Goal: Task Accomplishment & Management: Manage account settings

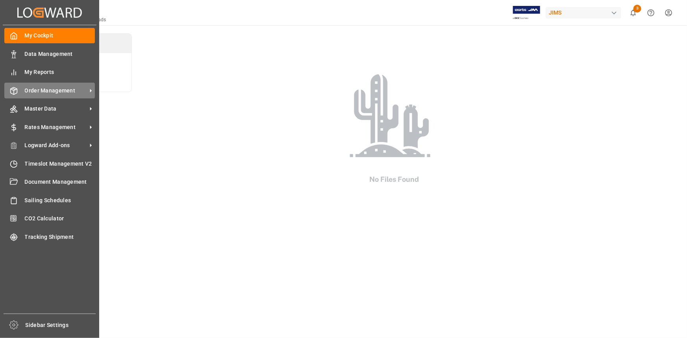
click at [50, 90] on span "Order Management" at bounding box center [56, 91] width 62 height 8
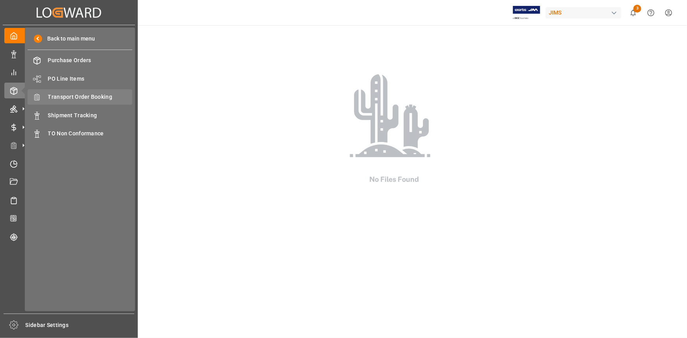
click at [71, 97] on span "Transport Order Booking" at bounding box center [90, 97] width 85 height 8
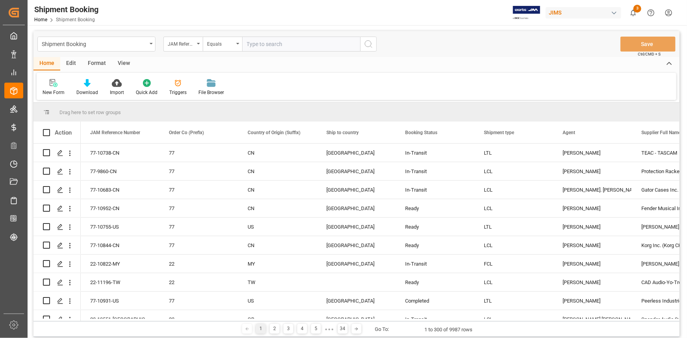
click at [253, 43] on input "text" at bounding box center [301, 44] width 118 height 15
paste input "22-10519-CN"
type input "22-10519-CN"
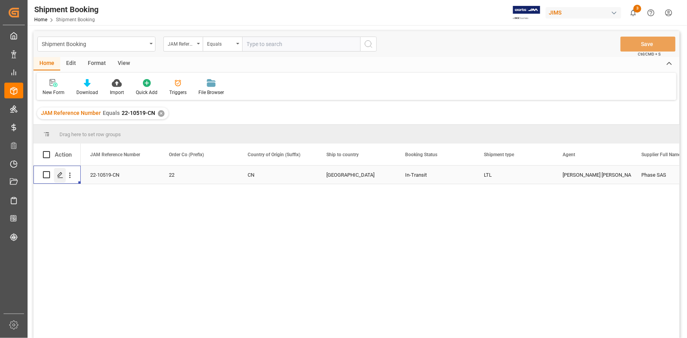
click at [57, 174] on icon "Press SPACE to select this row." at bounding box center [60, 175] width 6 height 6
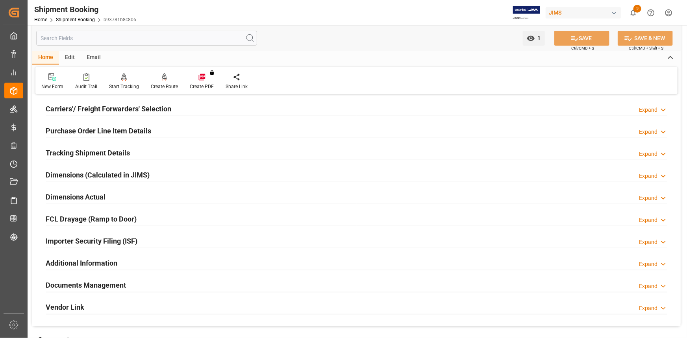
scroll to position [107, 0]
click at [150, 262] on div "Additional Information Expand" at bounding box center [356, 262] width 621 height 15
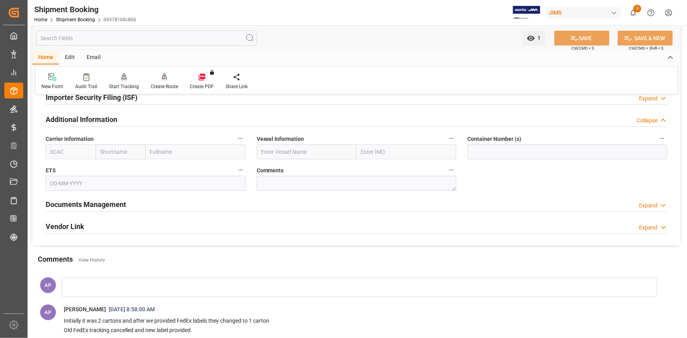
scroll to position [179, 0]
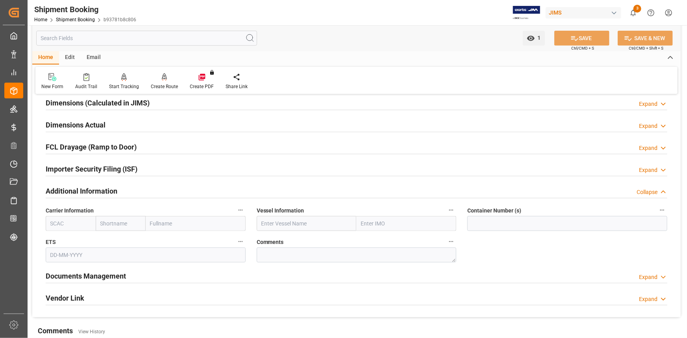
click at [155, 165] on div "Importer Security Filing (ISF) Expand" at bounding box center [356, 168] width 621 height 15
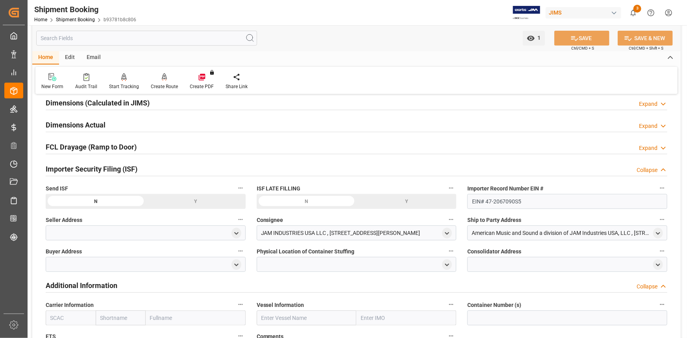
click at [168, 161] on div "Importer Security Filing (ISF) Collapse" at bounding box center [356, 168] width 621 height 15
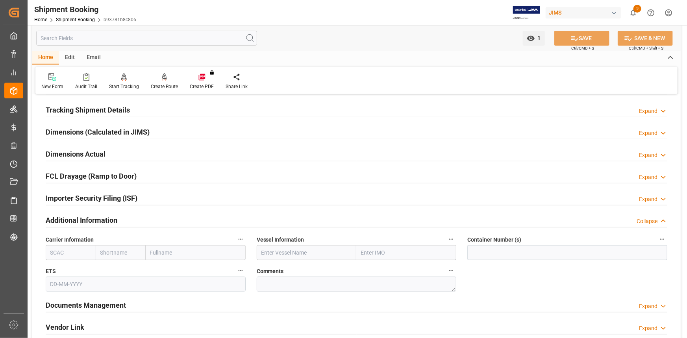
scroll to position [107, 0]
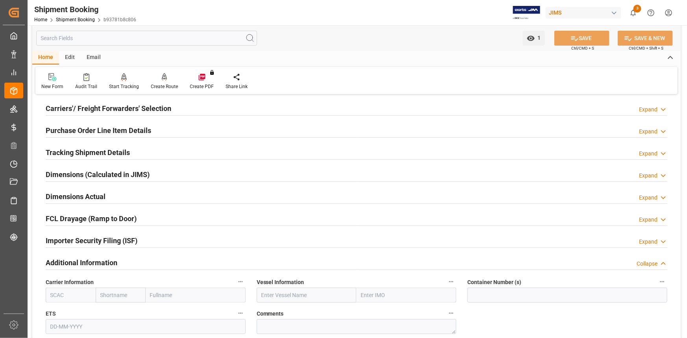
click at [157, 154] on div "Tracking Shipment Details Expand" at bounding box center [356, 151] width 621 height 15
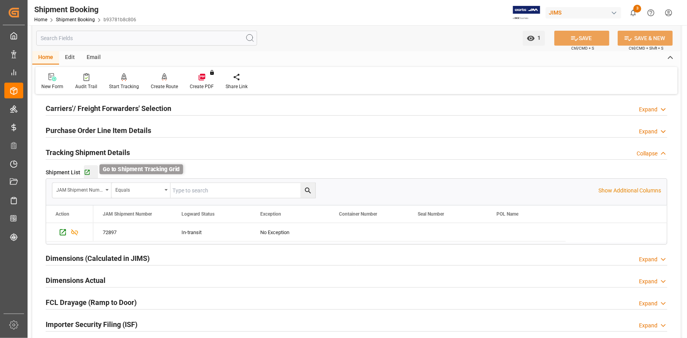
click at [87, 172] on icon "button" at bounding box center [87, 172] width 7 height 7
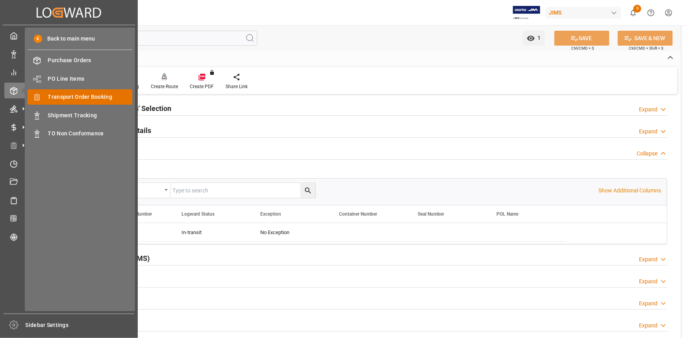
click at [80, 99] on span "Transport Order Booking" at bounding box center [90, 97] width 85 height 8
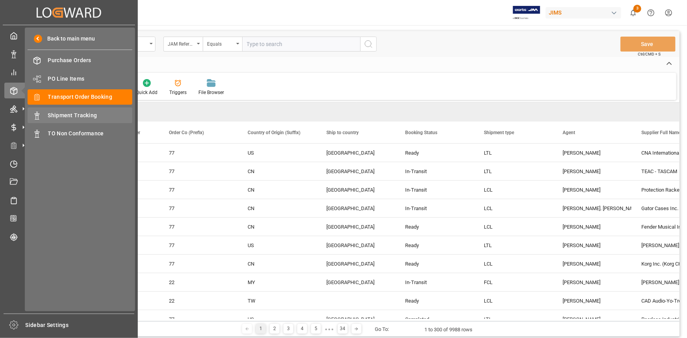
click at [70, 113] on span "Shipment Tracking" at bounding box center [90, 115] width 85 height 8
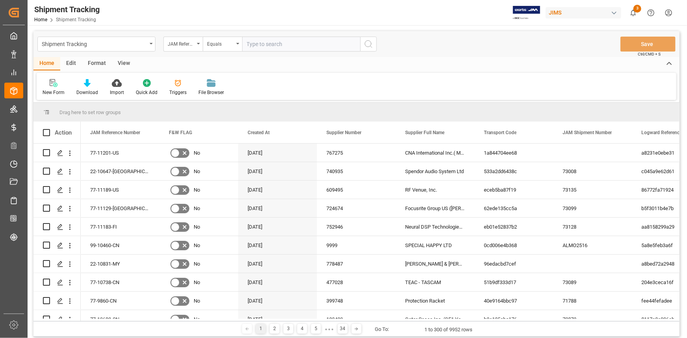
click at [259, 44] on input "text" at bounding box center [301, 44] width 118 height 15
paste input "22-10647-GB"
type input "22-10647-GB"
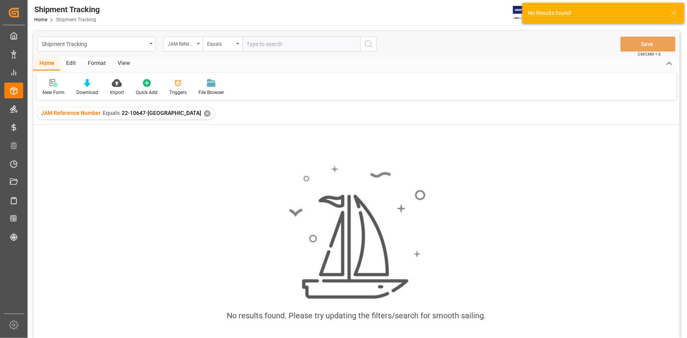
click at [204, 113] on div "✕" at bounding box center [207, 113] width 7 height 7
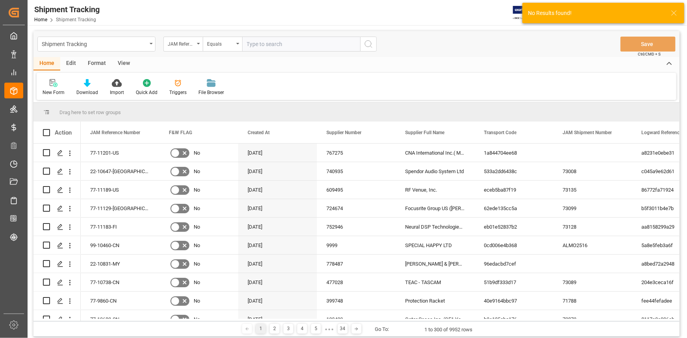
click at [265, 44] on input "text" at bounding box center [301, 44] width 118 height 15
paste input "22-10647-GB"
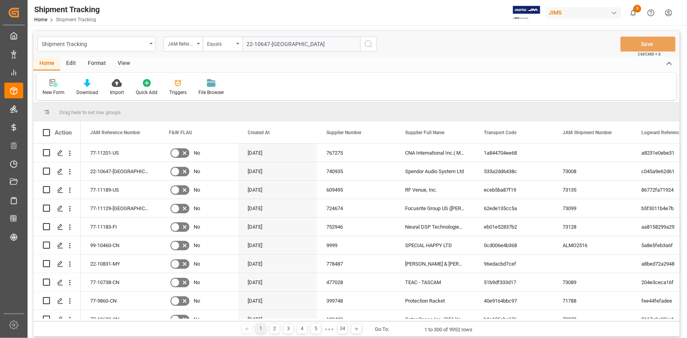
type input "22-10647-GB"
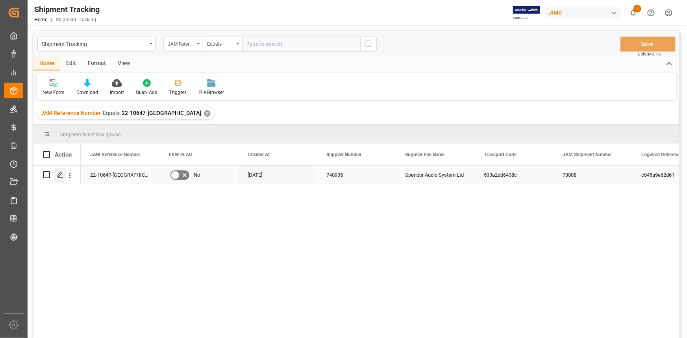
click at [61, 174] on polygon "Press SPACE to select this row." at bounding box center [60, 174] width 4 height 4
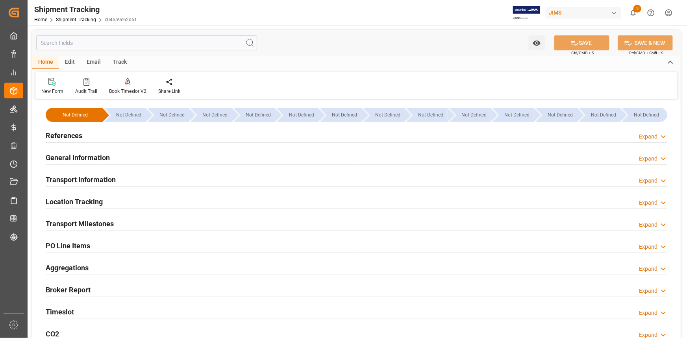
click at [119, 133] on div "References Expand" at bounding box center [356, 135] width 621 height 15
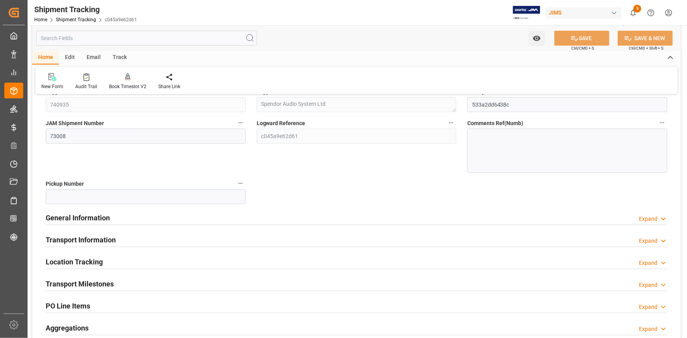
scroll to position [107, 0]
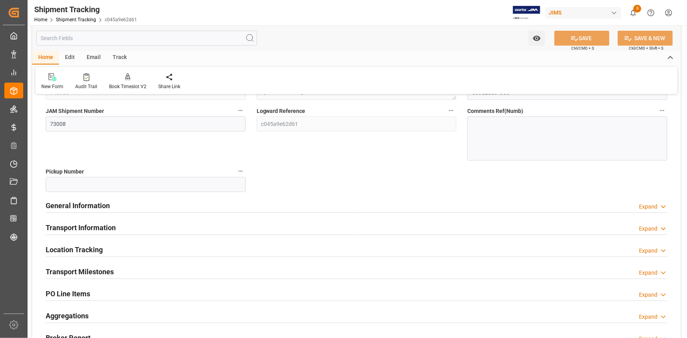
click at [138, 224] on div "Transport Information Expand" at bounding box center [356, 227] width 621 height 15
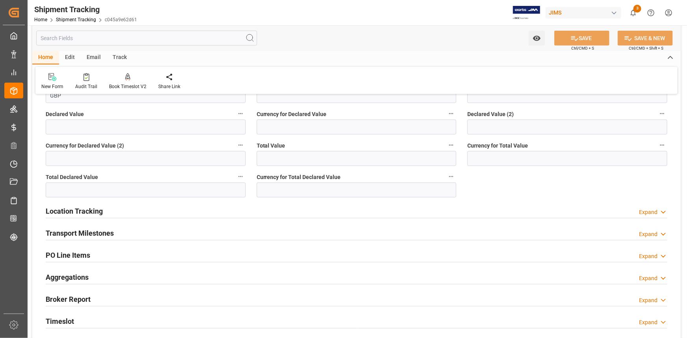
scroll to position [465, 0]
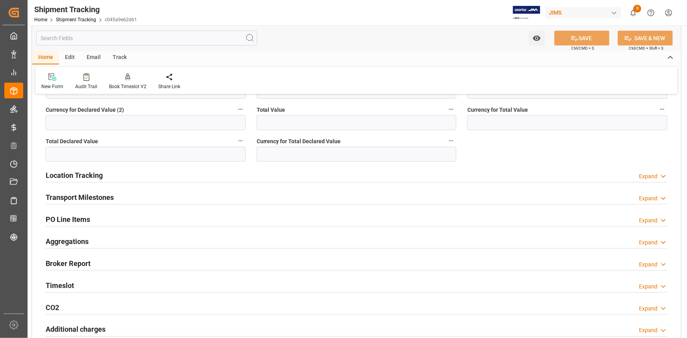
click at [121, 196] on div "Transport Milestones Expand" at bounding box center [356, 196] width 621 height 15
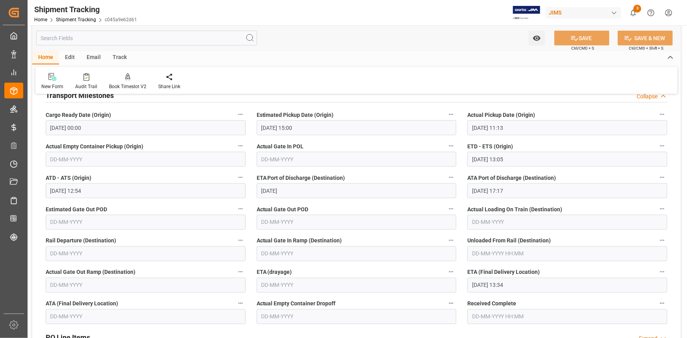
scroll to position [572, 0]
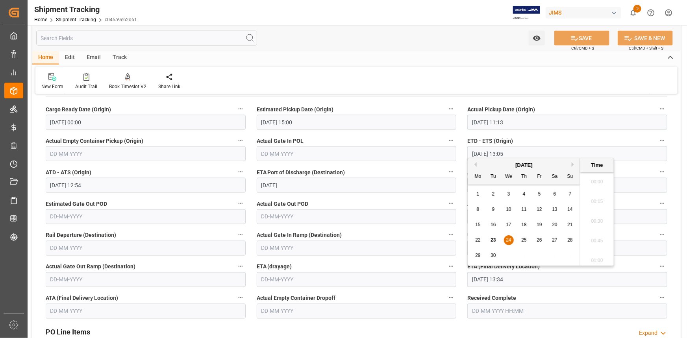
click at [492, 284] on input "24-09-2025 13:34" at bounding box center [567, 279] width 200 height 15
click at [492, 240] on span "23" at bounding box center [492, 240] width 5 height 6
type input "23-09-2025 13:34"
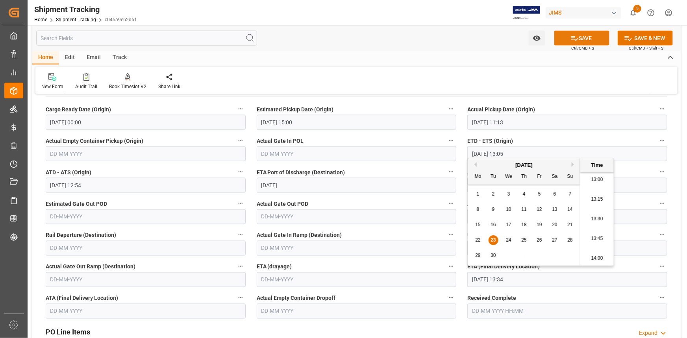
click at [583, 39] on button "SAVE" at bounding box center [581, 38] width 55 height 15
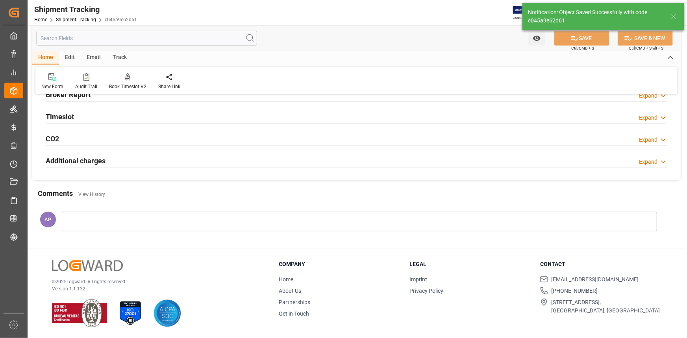
scroll to position [134, 0]
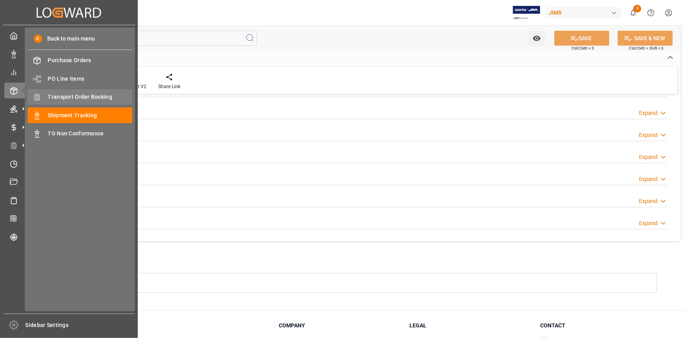
click at [83, 100] on span "Transport Order Booking" at bounding box center [90, 97] width 85 height 8
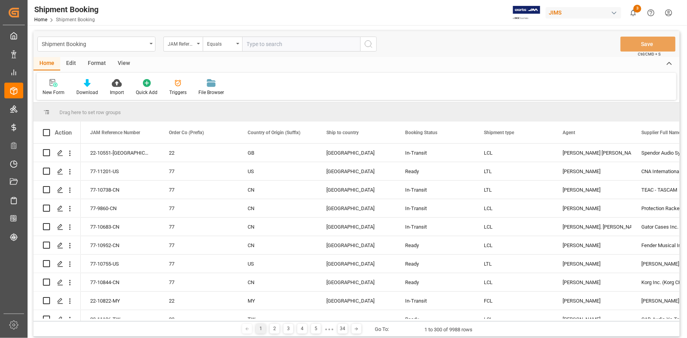
click at [264, 44] on input "text" at bounding box center [301, 44] width 118 height 15
paste input "22-10732-IT"
type input "22-10732-IT"
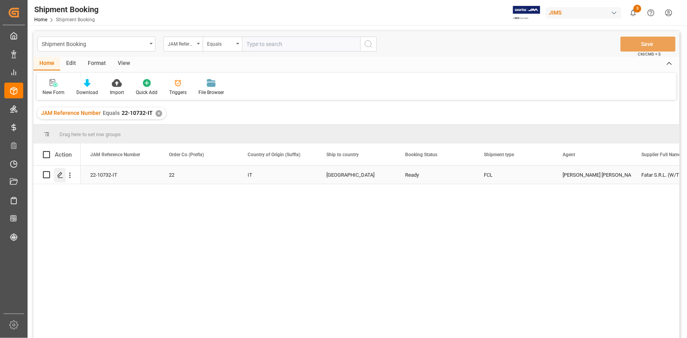
click at [61, 173] on icon "Press SPACE to select this row." at bounding box center [60, 175] width 6 height 6
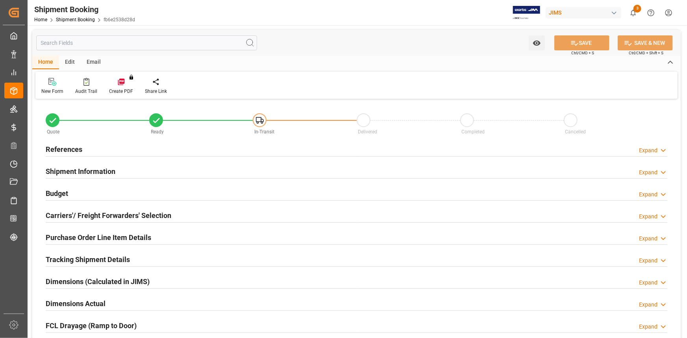
type input "2"
type input "39"
type input "[DATE]"
click at [118, 150] on div "References Expand" at bounding box center [356, 148] width 621 height 15
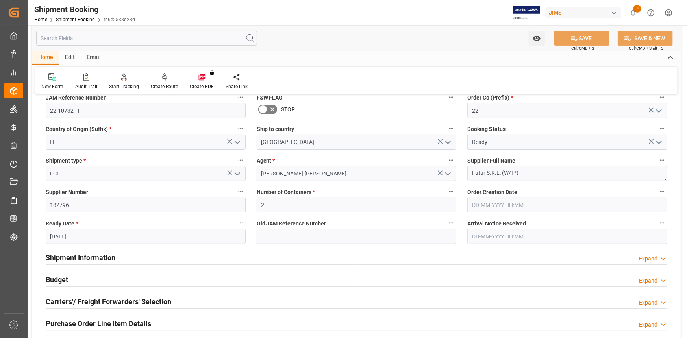
scroll to position [107, 0]
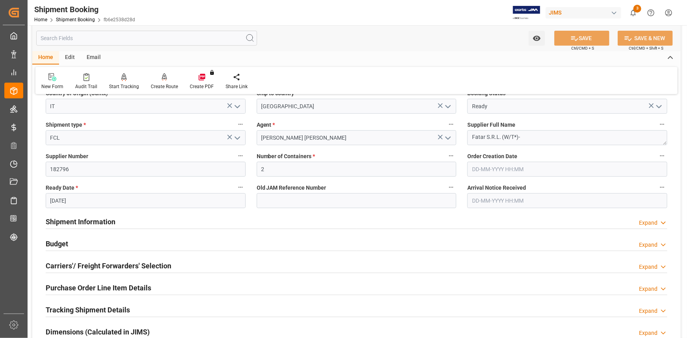
click at [161, 224] on div "Shipment Information Expand" at bounding box center [356, 221] width 621 height 15
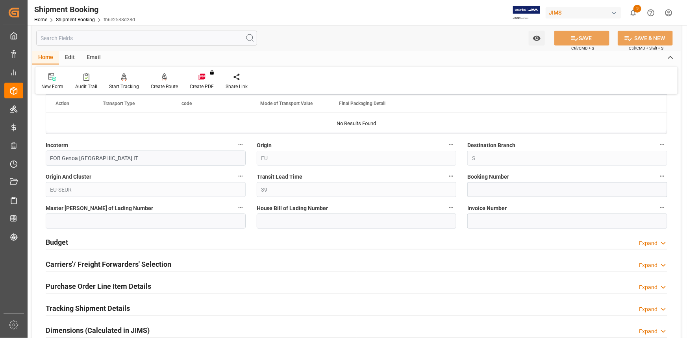
scroll to position [465, 0]
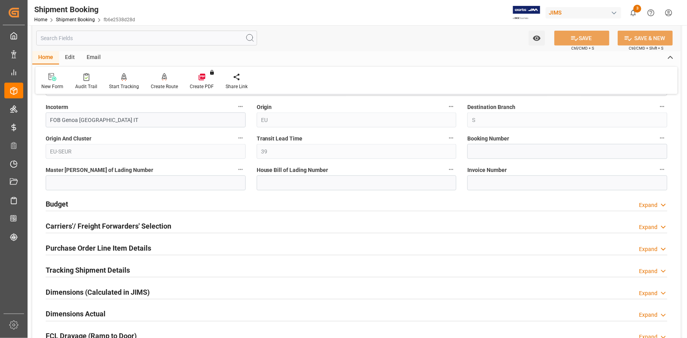
click at [146, 229] on h2 "Carriers'/ Freight Forwarders' Selection" at bounding box center [109, 226] width 126 height 11
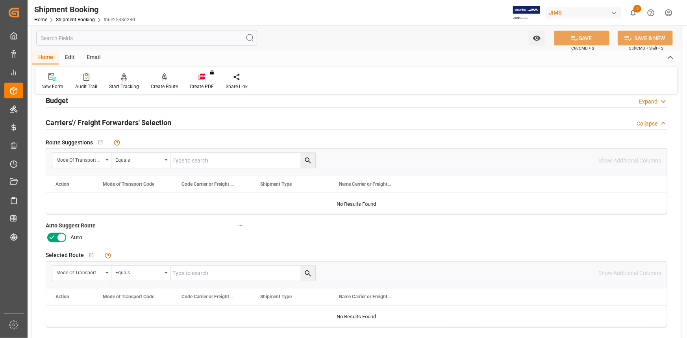
scroll to position [572, 0]
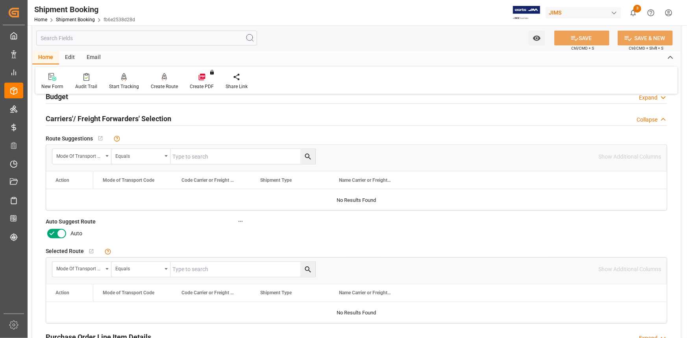
click at [57, 233] on icon at bounding box center [61, 233] width 9 height 9
click at [0, 0] on input "checkbox" at bounding box center [0, 0] width 0 height 0
click at [581, 39] on button "SAVE" at bounding box center [581, 38] width 55 height 15
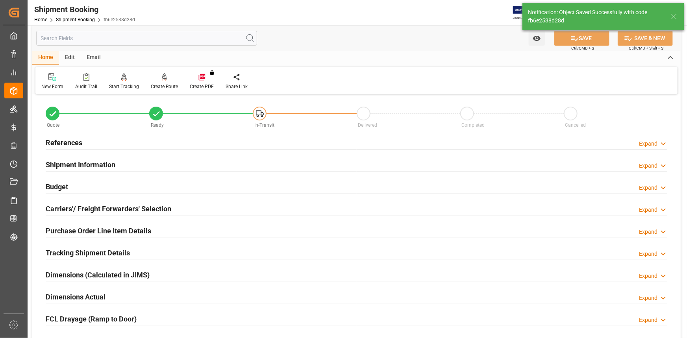
scroll to position [0, 0]
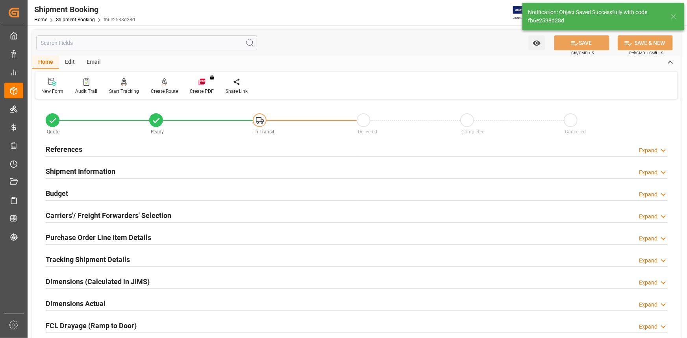
click at [164, 172] on div "Shipment Information Expand" at bounding box center [356, 170] width 621 height 15
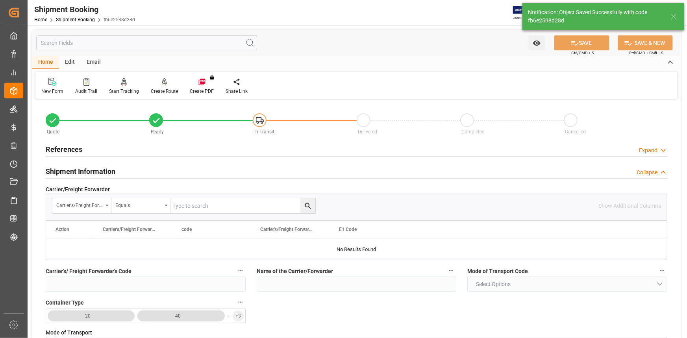
click at [148, 154] on div "References Expand" at bounding box center [356, 148] width 621 height 15
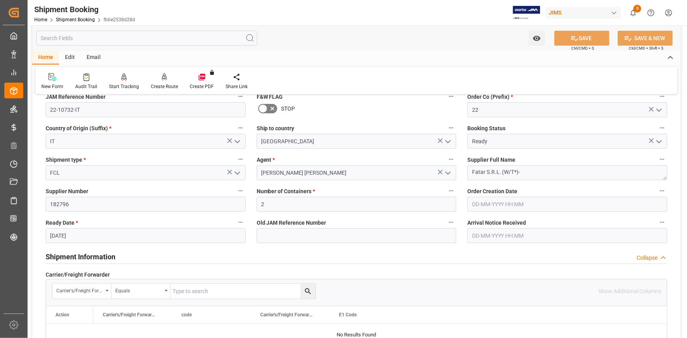
scroll to position [71, 0]
click at [157, 82] on div "Create Route" at bounding box center [164, 81] width 39 height 17
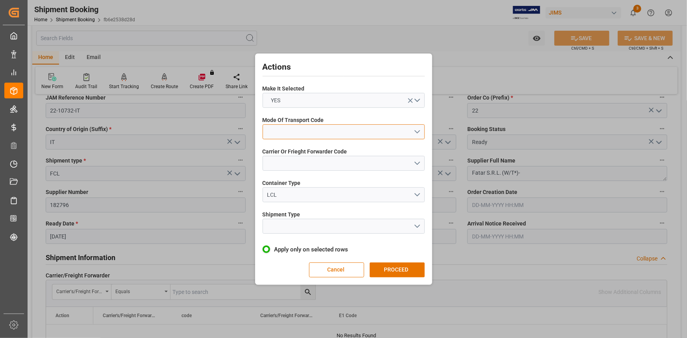
click at [414, 127] on button "open menu" at bounding box center [343, 131] width 162 height 15
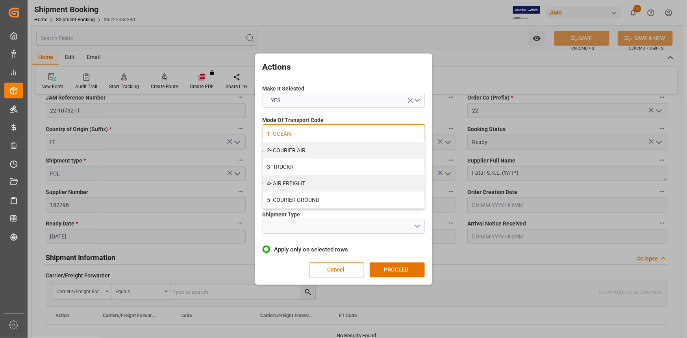
click at [364, 135] on div "1- OCEAN" at bounding box center [343, 134] width 161 height 17
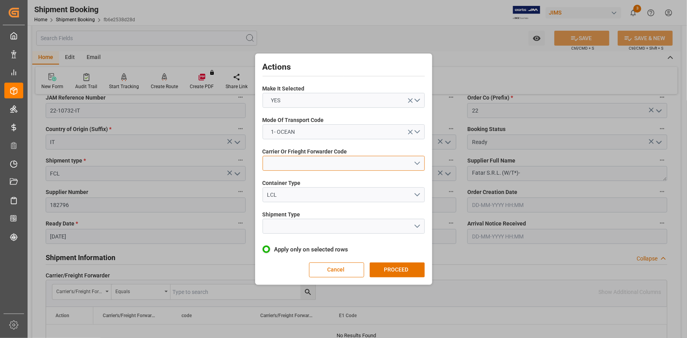
click at [413, 161] on button "open menu" at bounding box center [343, 163] width 162 height 15
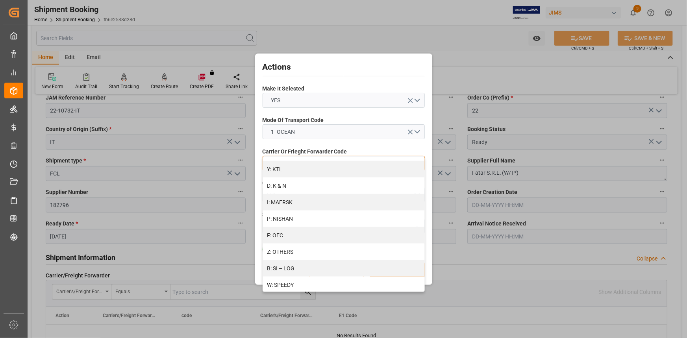
scroll to position [394, 0]
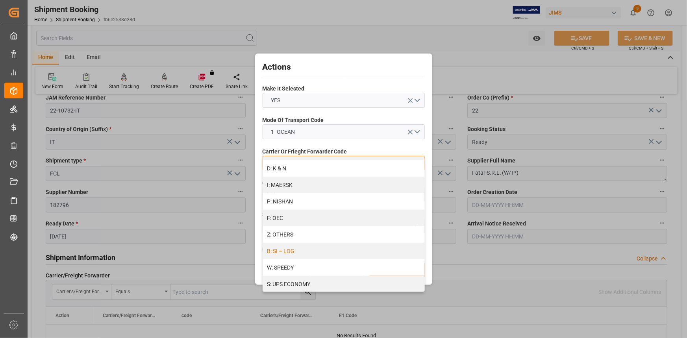
click at [344, 247] on div "B: SI – LOG" at bounding box center [343, 251] width 161 height 17
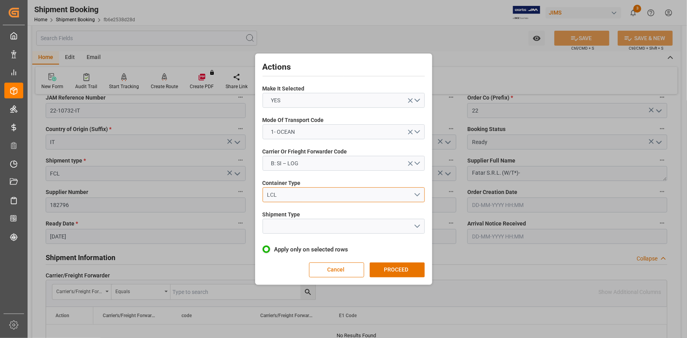
click at [418, 194] on button "LCL" at bounding box center [343, 194] width 162 height 15
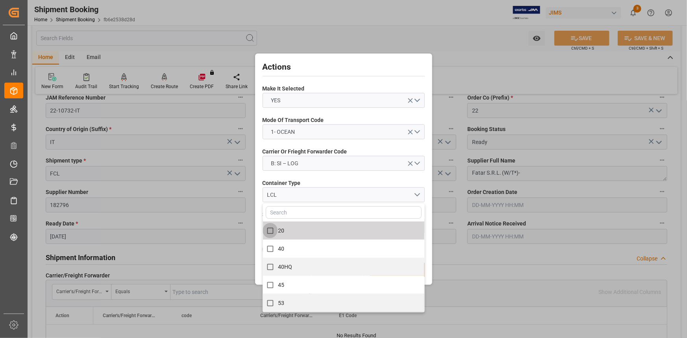
click at [270, 234] on input "20" at bounding box center [269, 230] width 15 height 15
checkbox input "true"
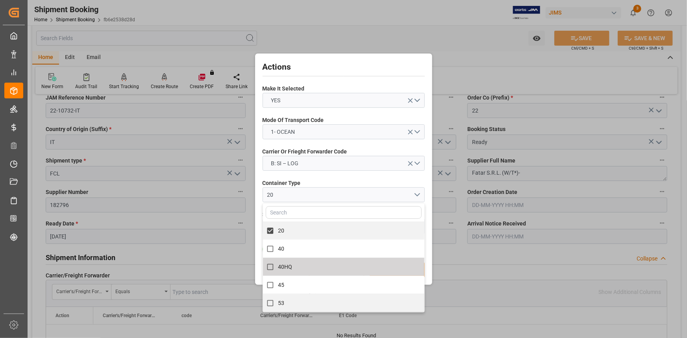
click at [269, 268] on input "40HQ" at bounding box center [269, 266] width 15 height 15
checkbox input "true"
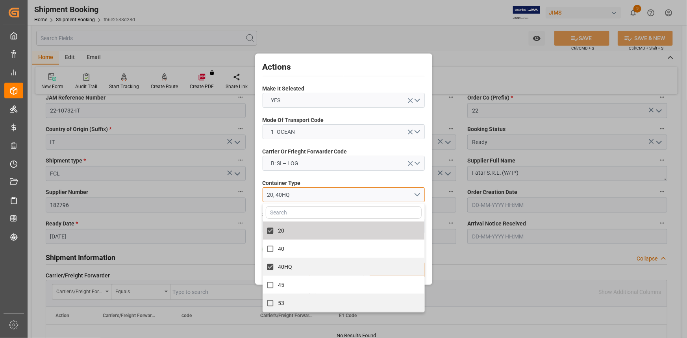
click at [421, 193] on button "20, 40HQ" at bounding box center [343, 194] width 162 height 15
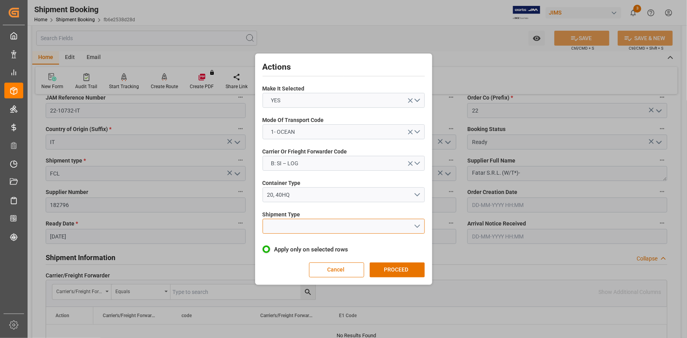
click at [416, 225] on button "open menu" at bounding box center [343, 226] width 162 height 15
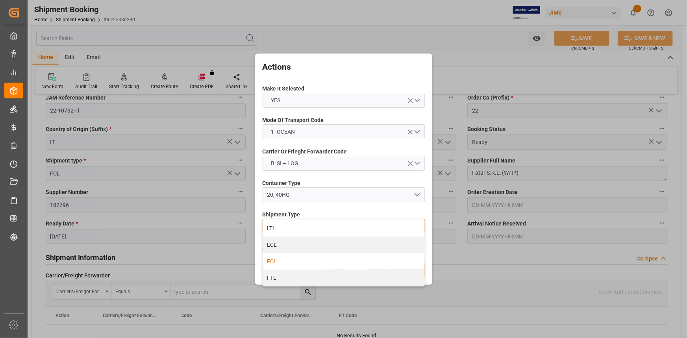
click at [310, 265] on div "FCL" at bounding box center [343, 261] width 161 height 17
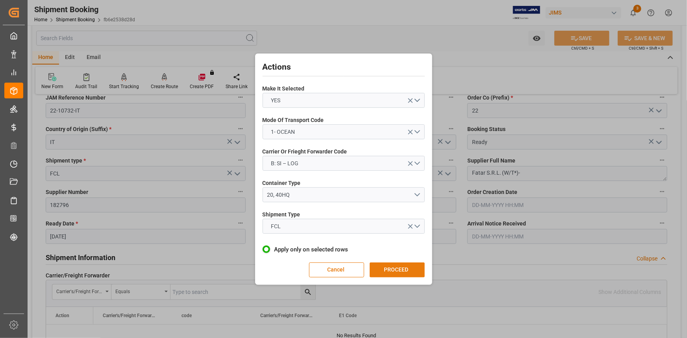
click at [392, 269] on button "PROCEED" at bounding box center [397, 269] width 55 height 15
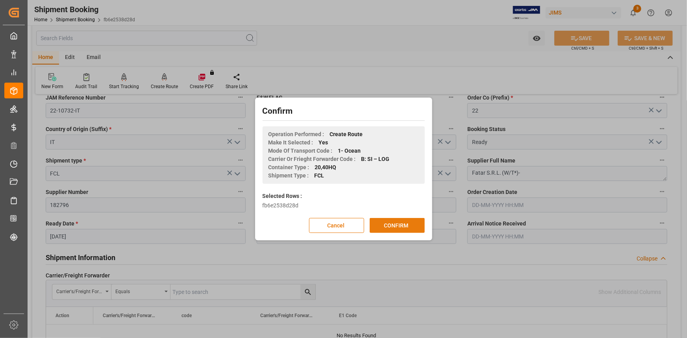
click at [403, 227] on button "CONFIRM" at bounding box center [397, 225] width 55 height 15
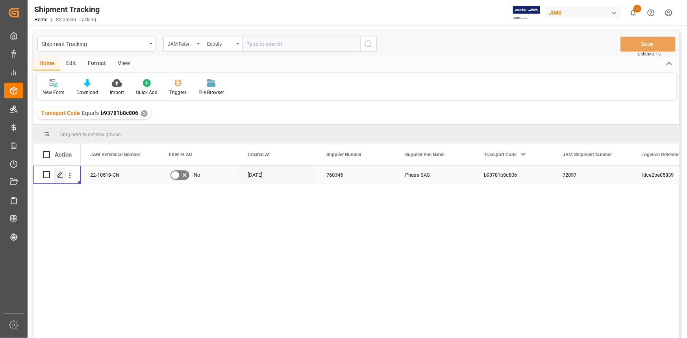
click at [59, 176] on polygon "Press SPACE to select this row." at bounding box center [60, 174] width 4 height 4
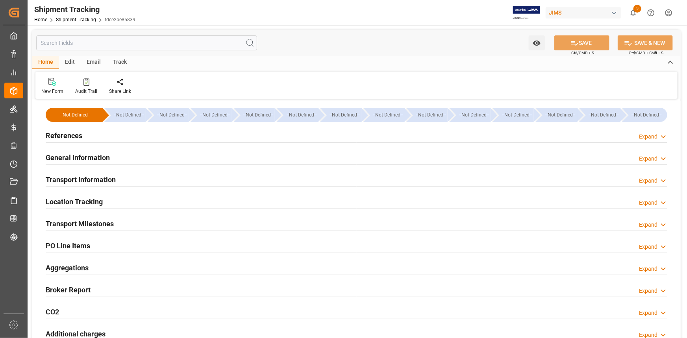
type input "[DATE]"
click at [152, 142] on div at bounding box center [356, 142] width 621 height 0
click at [151, 138] on div "References Expand" at bounding box center [356, 135] width 621 height 15
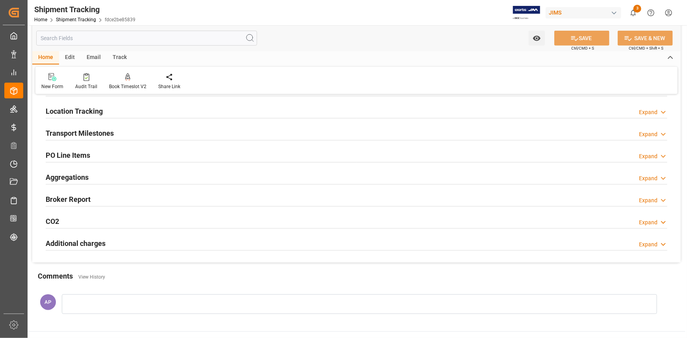
scroll to position [250, 0]
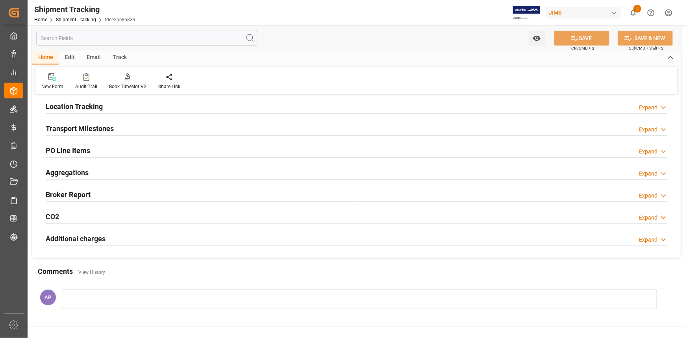
click at [182, 126] on div "Transport Milestones Expand" at bounding box center [356, 127] width 621 height 15
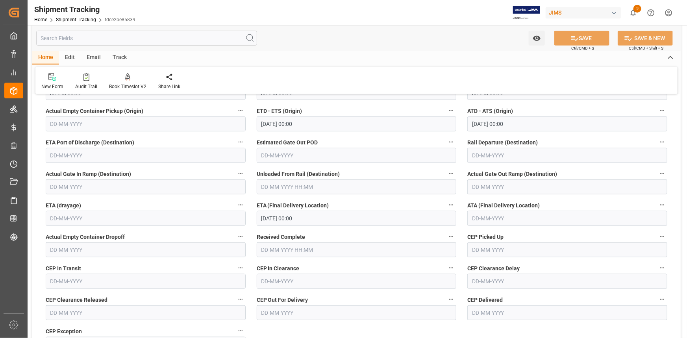
scroll to position [358, 0]
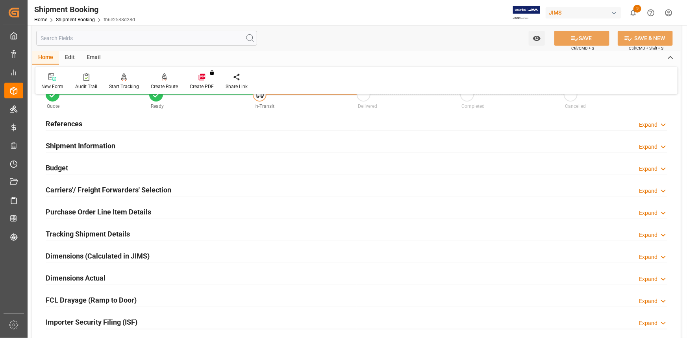
scroll to position [35, 0]
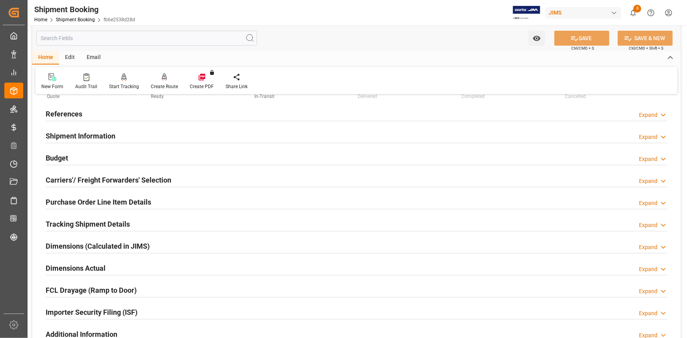
click at [153, 220] on div "Tracking Shipment Details Expand" at bounding box center [356, 223] width 621 height 15
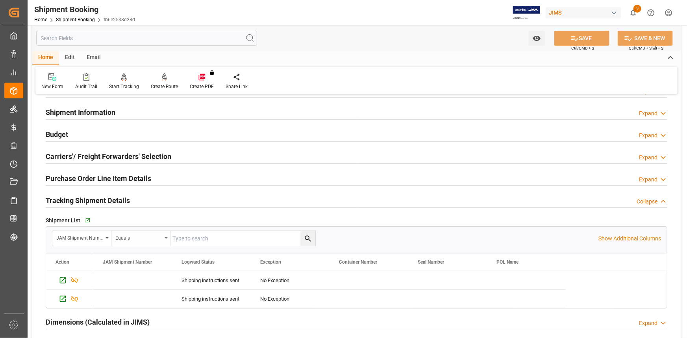
scroll to position [71, 0]
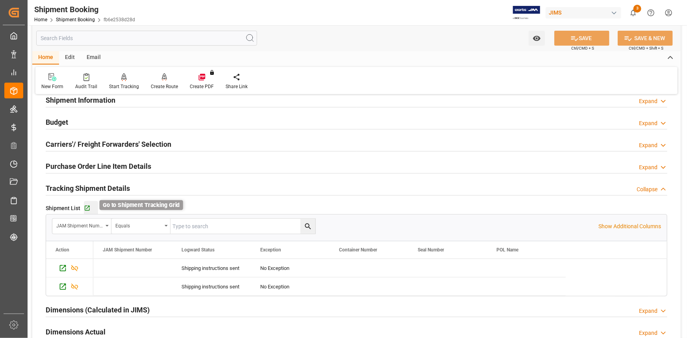
click at [84, 205] on icon "button" at bounding box center [87, 208] width 7 height 7
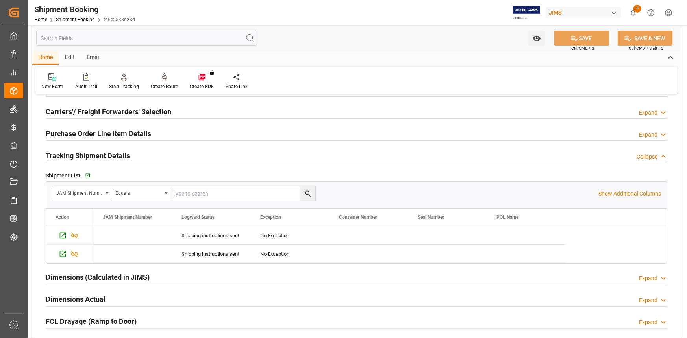
scroll to position [143, 0]
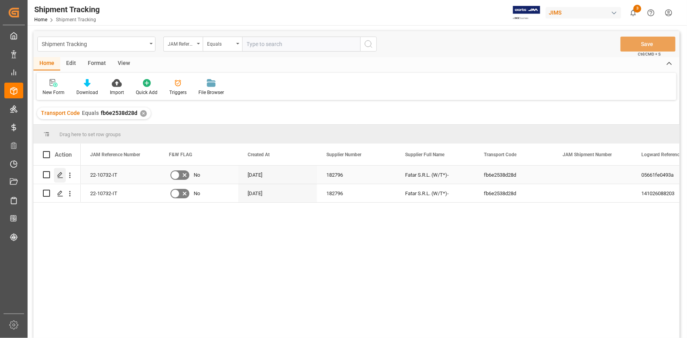
click at [61, 174] on polygon "Press SPACE to select this row." at bounding box center [60, 174] width 4 height 4
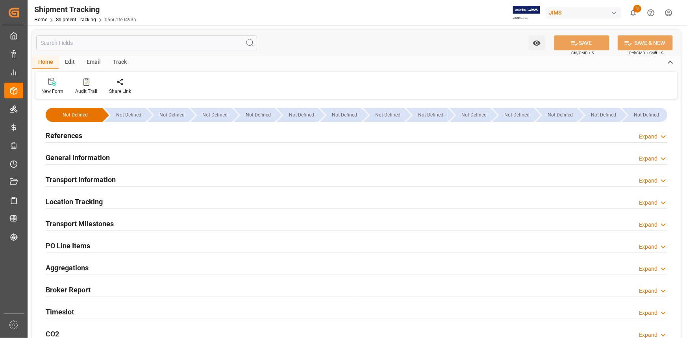
type input "[DATE]"
click at [137, 136] on div "References Expand" at bounding box center [356, 135] width 621 height 15
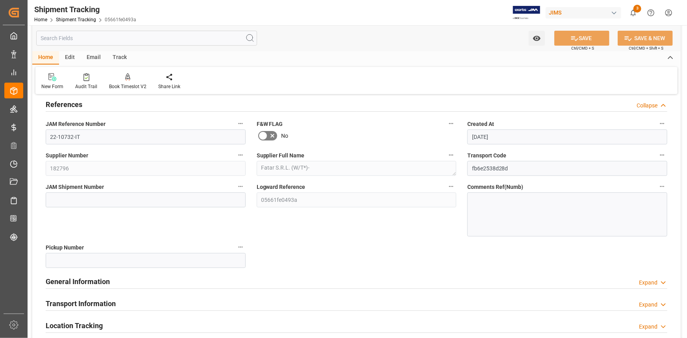
scroll to position [71, 0]
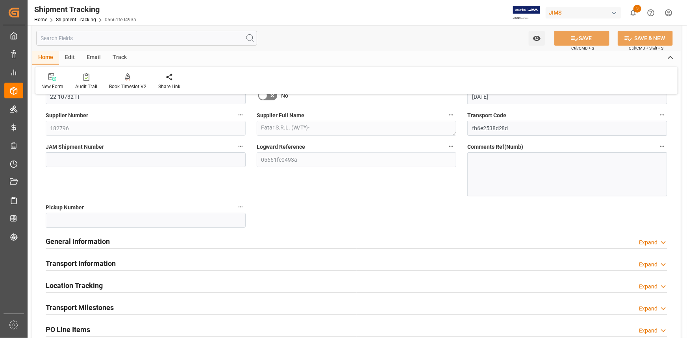
click at [156, 238] on div "General Information Expand" at bounding box center [356, 240] width 621 height 15
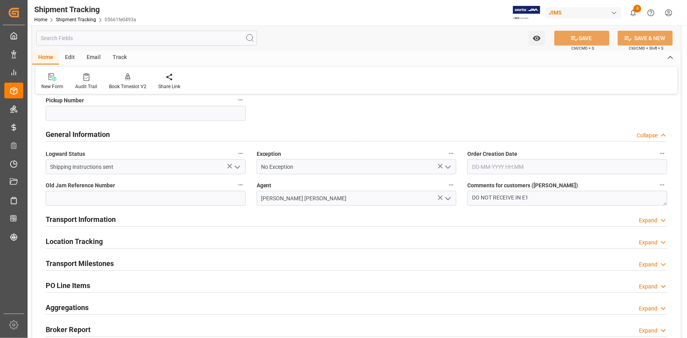
scroll to position [179, 0]
click at [232, 220] on div "Transport Information Expand" at bounding box center [356, 218] width 621 height 15
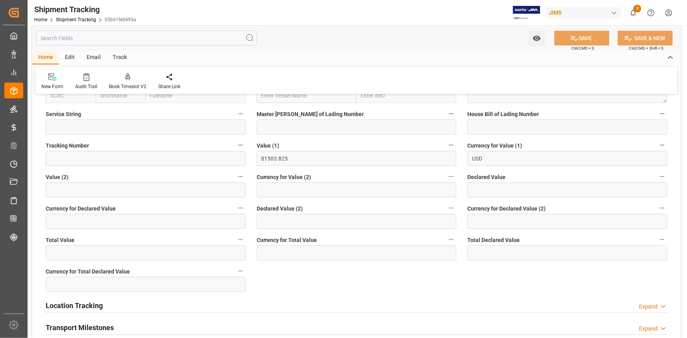
scroll to position [465, 0]
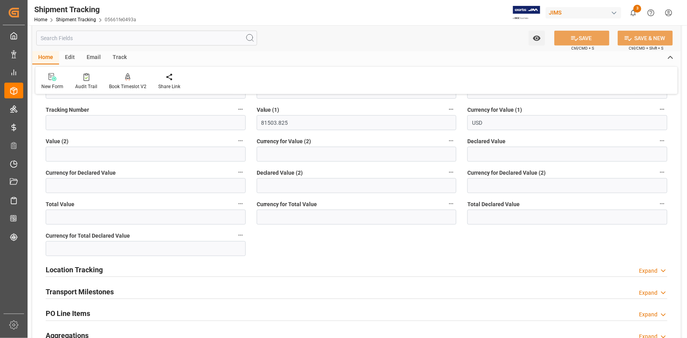
click at [157, 288] on div "Transport Milestones Expand" at bounding box center [356, 291] width 621 height 15
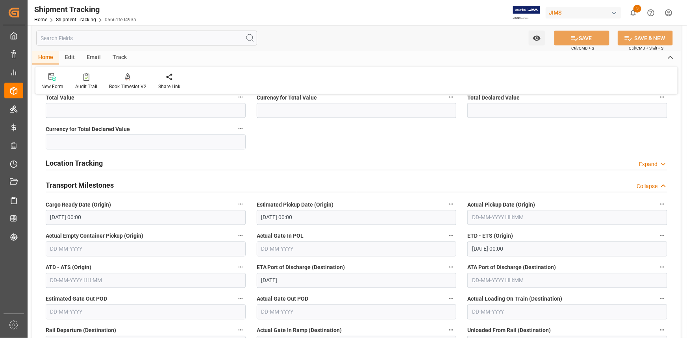
scroll to position [572, 0]
click at [484, 247] on input "30-09-2025 00:00" at bounding box center [567, 248] width 200 height 15
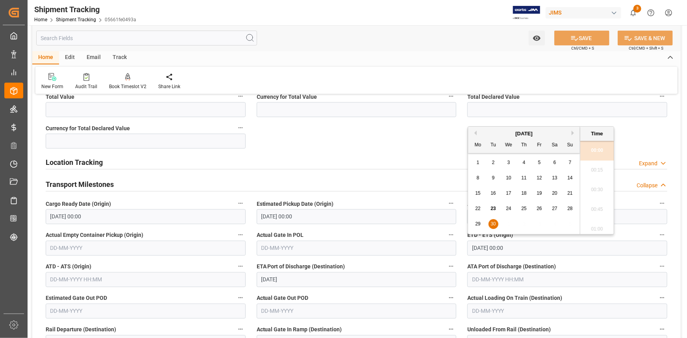
click at [572, 131] on button "Next Month" at bounding box center [573, 133] width 5 height 5
click at [523, 162] on span "2" at bounding box center [524, 163] width 3 height 6
type input "02-10-2025 00:00"
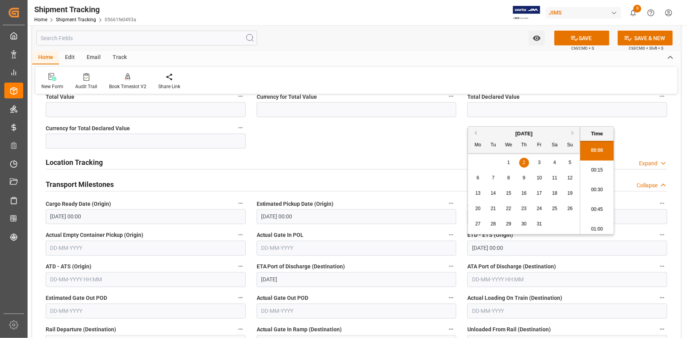
click at [501, 255] on div "ETD - ETS (Origin) 02-10-2025 00:00" at bounding box center [567, 242] width 211 height 31
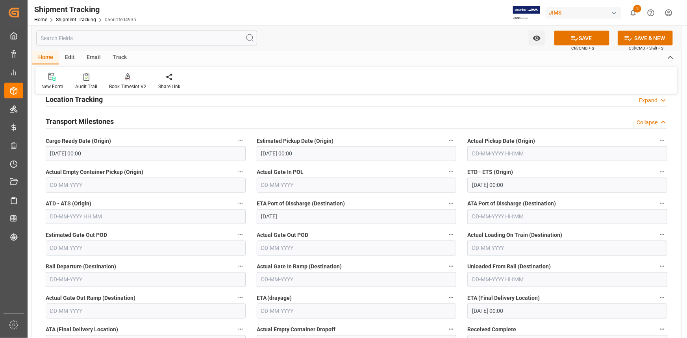
scroll to position [644, 0]
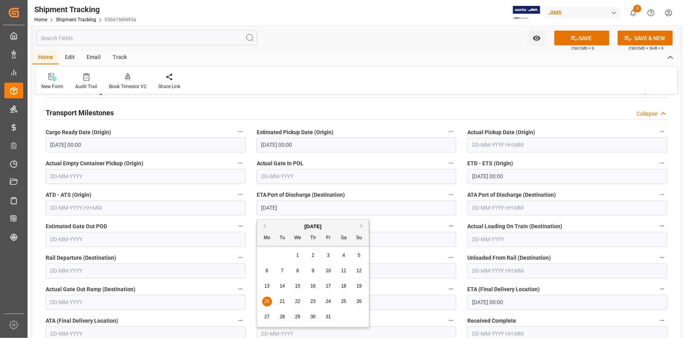
click at [285, 209] on input "20-10-2025" at bounding box center [357, 208] width 200 height 15
click at [360, 303] on span "26" at bounding box center [358, 302] width 5 height 6
type input "26-10-2025"
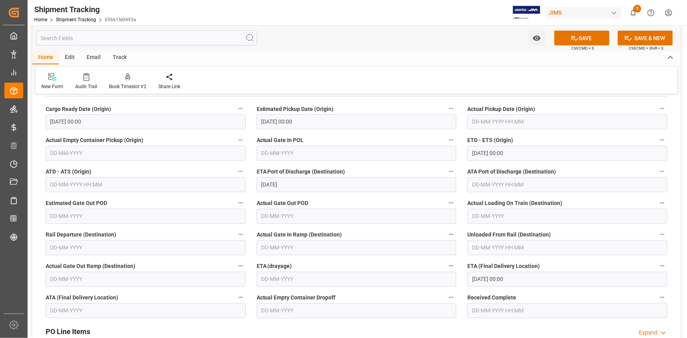
scroll to position [680, 0]
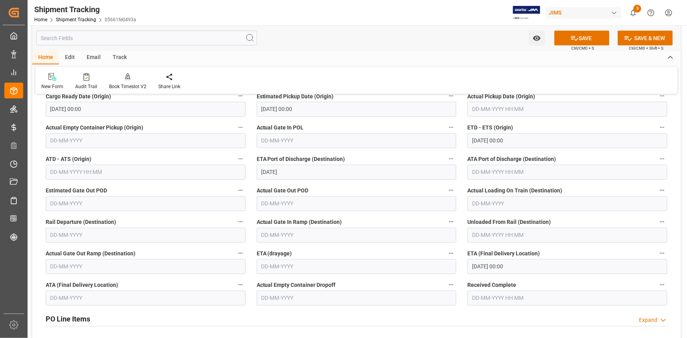
click at [510, 269] on input "31-10-2025 00:00" at bounding box center [567, 266] width 200 height 15
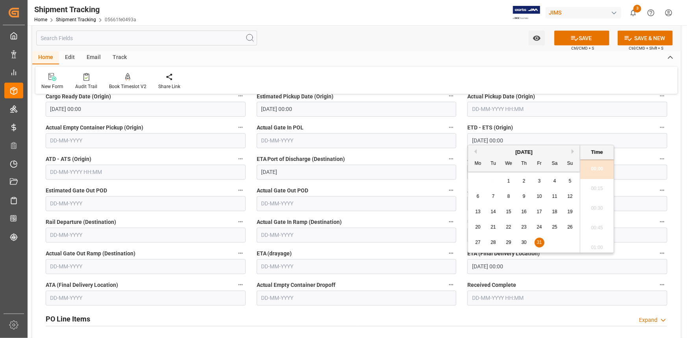
click at [571, 150] on div "October 2025" at bounding box center [524, 152] width 112 height 8
click at [572, 150] on button "Next Month" at bounding box center [573, 151] width 5 height 5
click at [526, 195] on div "6" at bounding box center [524, 196] width 10 height 9
click at [479, 213] on span "10" at bounding box center [477, 212] width 5 height 6
type input "10-11-2025 00:00"
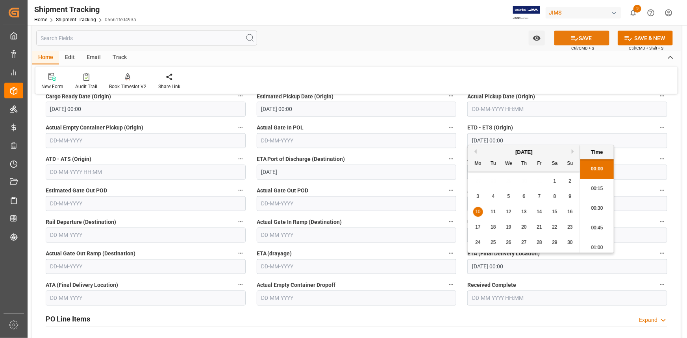
click at [581, 40] on button "SAVE" at bounding box center [581, 38] width 55 height 15
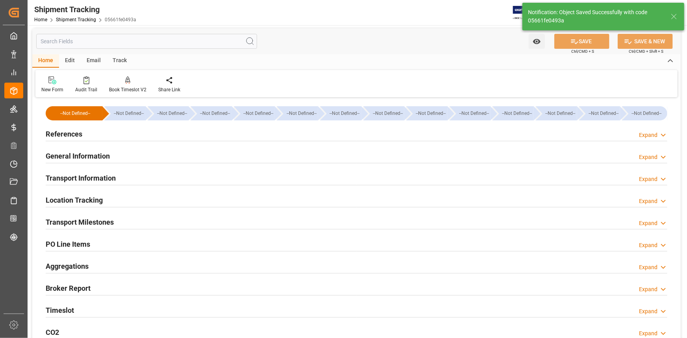
scroll to position [0, 0]
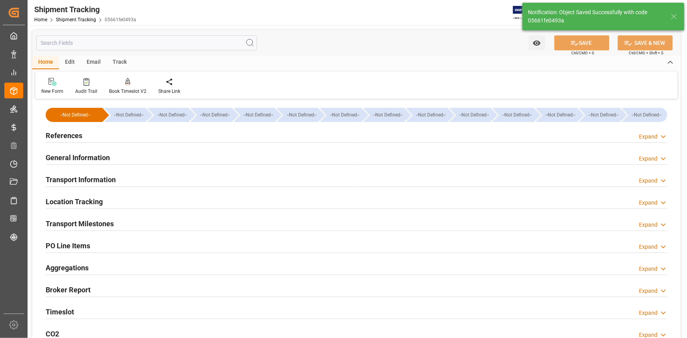
click at [146, 139] on div "References Expand" at bounding box center [356, 135] width 621 height 15
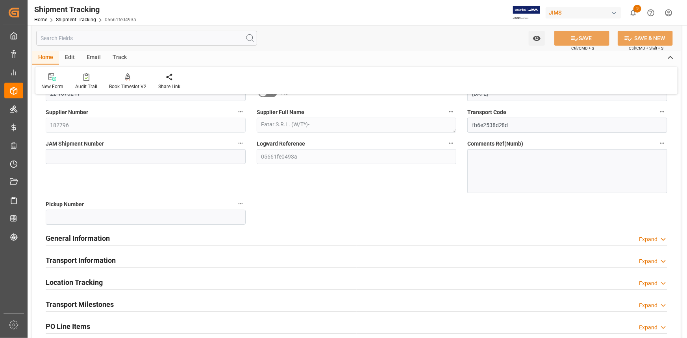
scroll to position [71, 0]
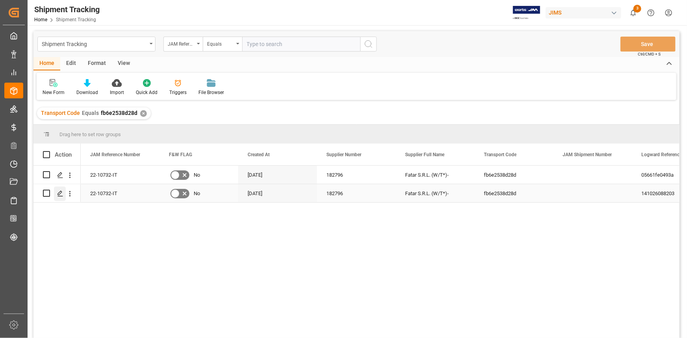
click at [62, 193] on icon "Press SPACE to select this row." at bounding box center [60, 193] width 6 height 6
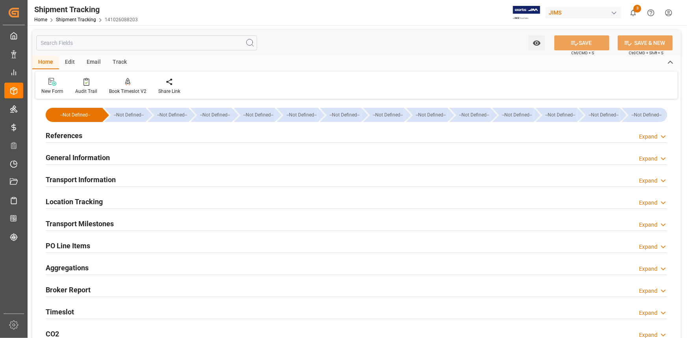
type input "26-08-2025"
click at [130, 136] on div "References Expand" at bounding box center [356, 135] width 621 height 15
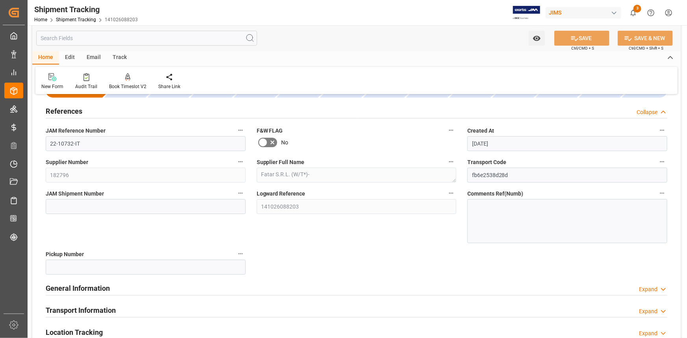
scroll to position [35, 0]
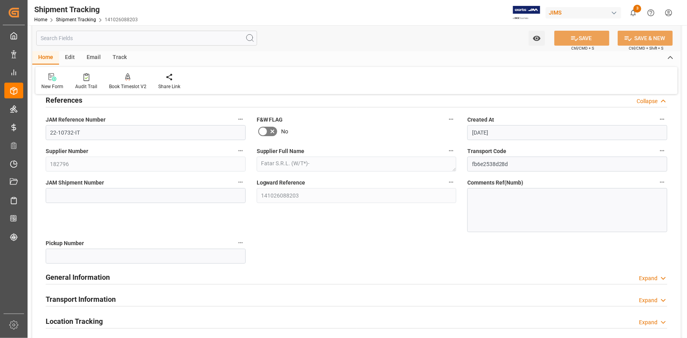
click at [189, 273] on div "General Information Expand" at bounding box center [356, 276] width 621 height 15
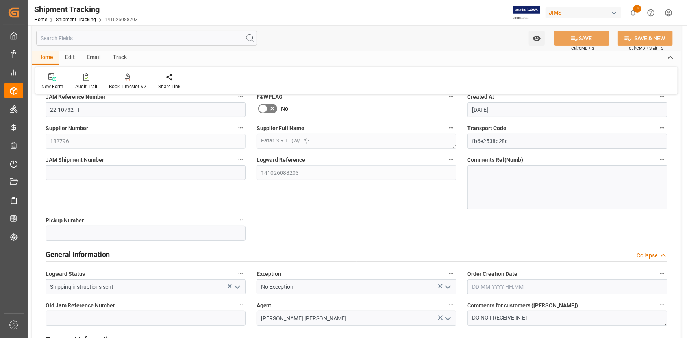
scroll to position [143, 0]
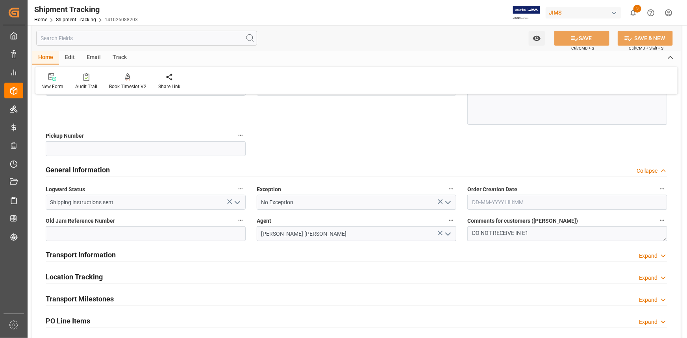
click at [199, 256] on div "Transport Information Expand" at bounding box center [356, 254] width 621 height 15
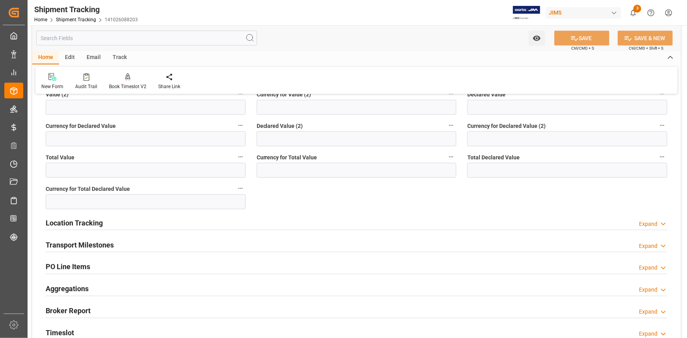
scroll to position [536, 0]
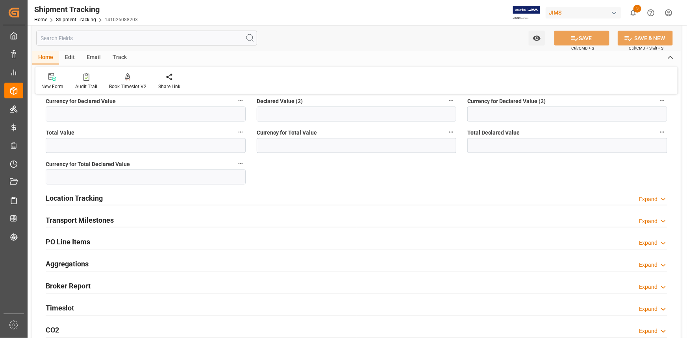
click at [155, 198] on div "Location Tracking Expand" at bounding box center [356, 197] width 621 height 15
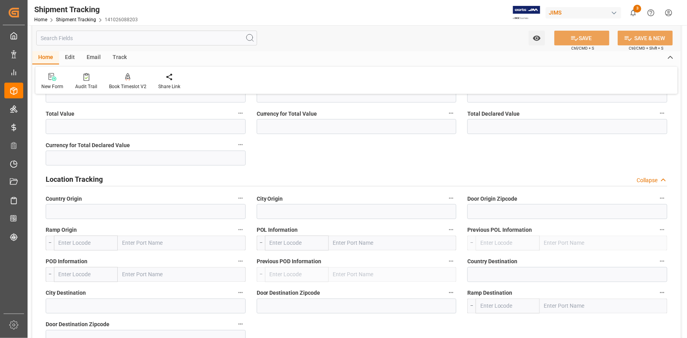
scroll to position [572, 0]
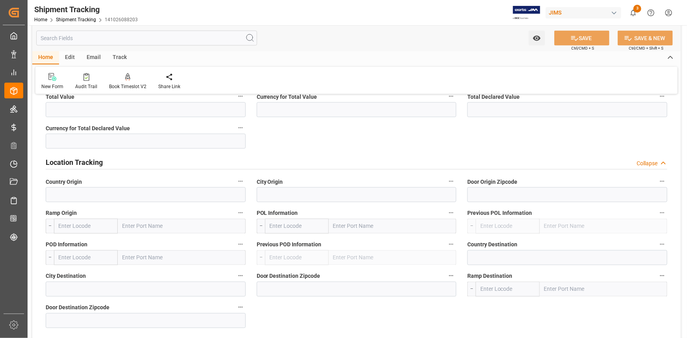
click at [172, 160] on div "Location Tracking Collapse" at bounding box center [356, 161] width 621 height 15
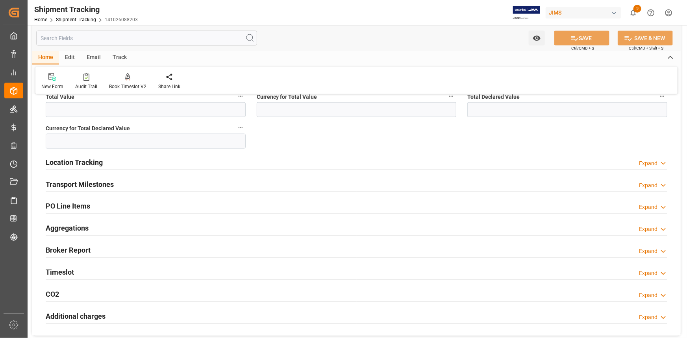
click at [172, 189] on div "Transport Milestones Expand" at bounding box center [356, 183] width 621 height 15
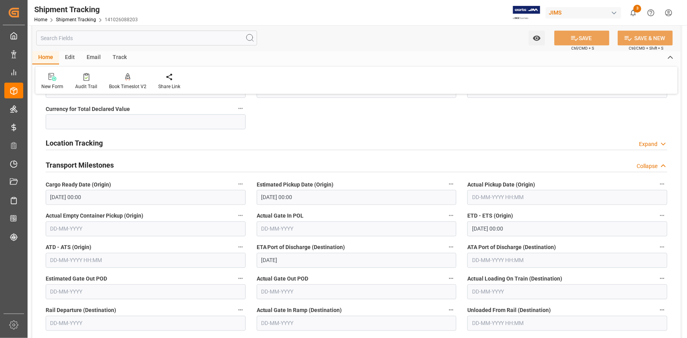
scroll to position [644, 0]
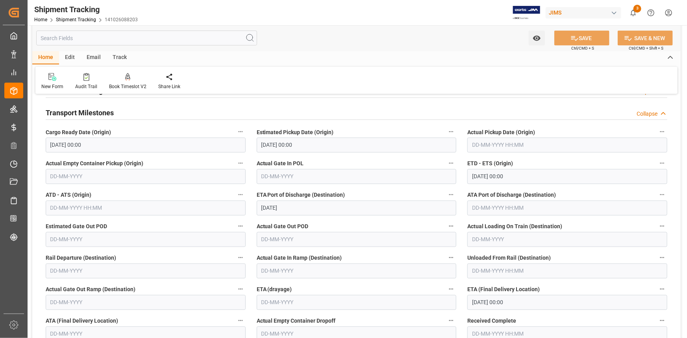
click at [490, 179] on input "30-09-2025 00:00" at bounding box center [567, 176] width 200 height 15
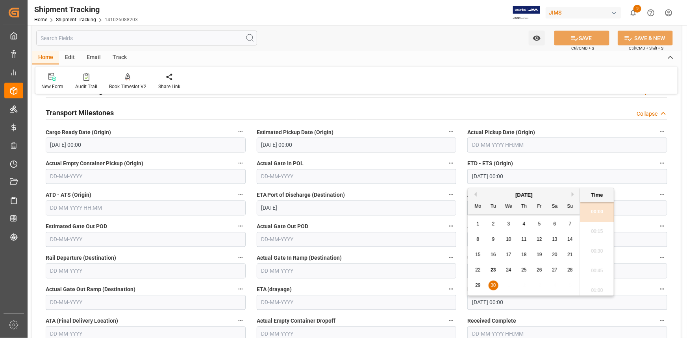
click at [572, 192] on button "Next Month" at bounding box center [573, 194] width 5 height 5
click at [523, 224] on span "2" at bounding box center [524, 224] width 3 height 6
type input "02-10-2025 00:00"
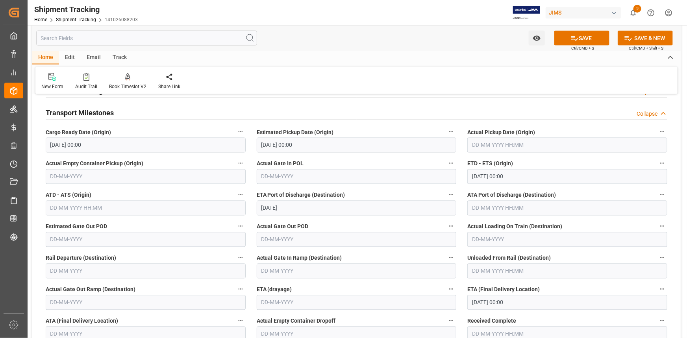
click at [357, 221] on label "Actual Gate Out POD" at bounding box center [357, 226] width 200 height 11
click at [446, 221] on button "Actual Gate Out POD" at bounding box center [451, 226] width 10 height 10
click at [304, 211] on div at bounding box center [343, 169] width 687 height 338
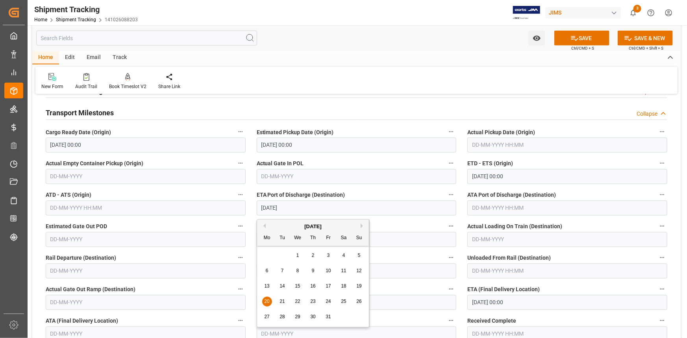
click at [302, 207] on input "20-10-2025" at bounding box center [357, 208] width 200 height 15
click at [358, 302] on span "26" at bounding box center [358, 302] width 5 height 6
type input "26-10-2025"
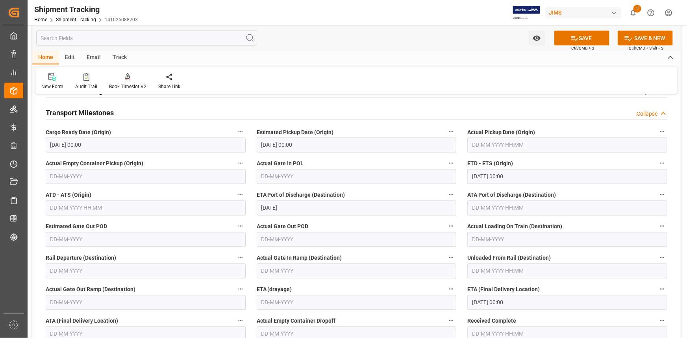
click at [375, 228] on label "Actual Gate Out POD" at bounding box center [357, 226] width 200 height 11
click at [446, 228] on button "Actual Gate Out POD" at bounding box center [451, 226] width 10 height 10
click at [493, 300] on div at bounding box center [343, 169] width 687 height 338
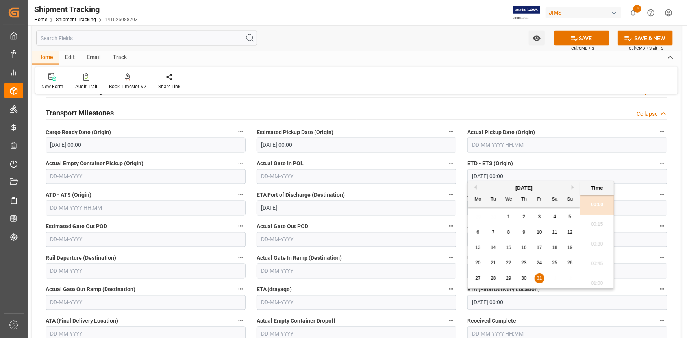
click at [505, 302] on input "31-10-2025 00:00" at bounding box center [567, 302] width 200 height 15
click at [574, 187] on button "Next Month" at bounding box center [573, 187] width 5 height 5
click at [479, 245] on span "10" at bounding box center [477, 248] width 5 height 6
type input "10-11-2025 00:00"
click at [584, 39] on button "SAVE" at bounding box center [581, 38] width 55 height 15
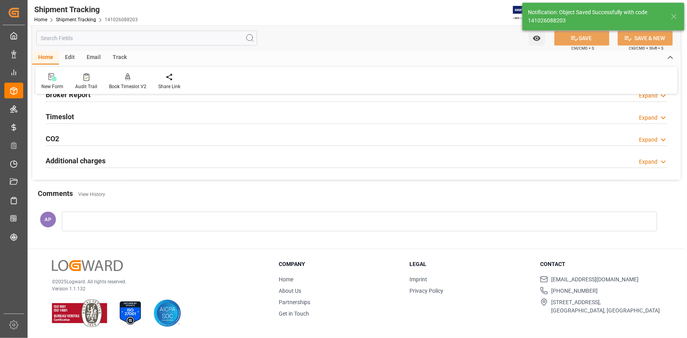
scroll to position [111, 0]
